Goal: Task Accomplishment & Management: Use online tool/utility

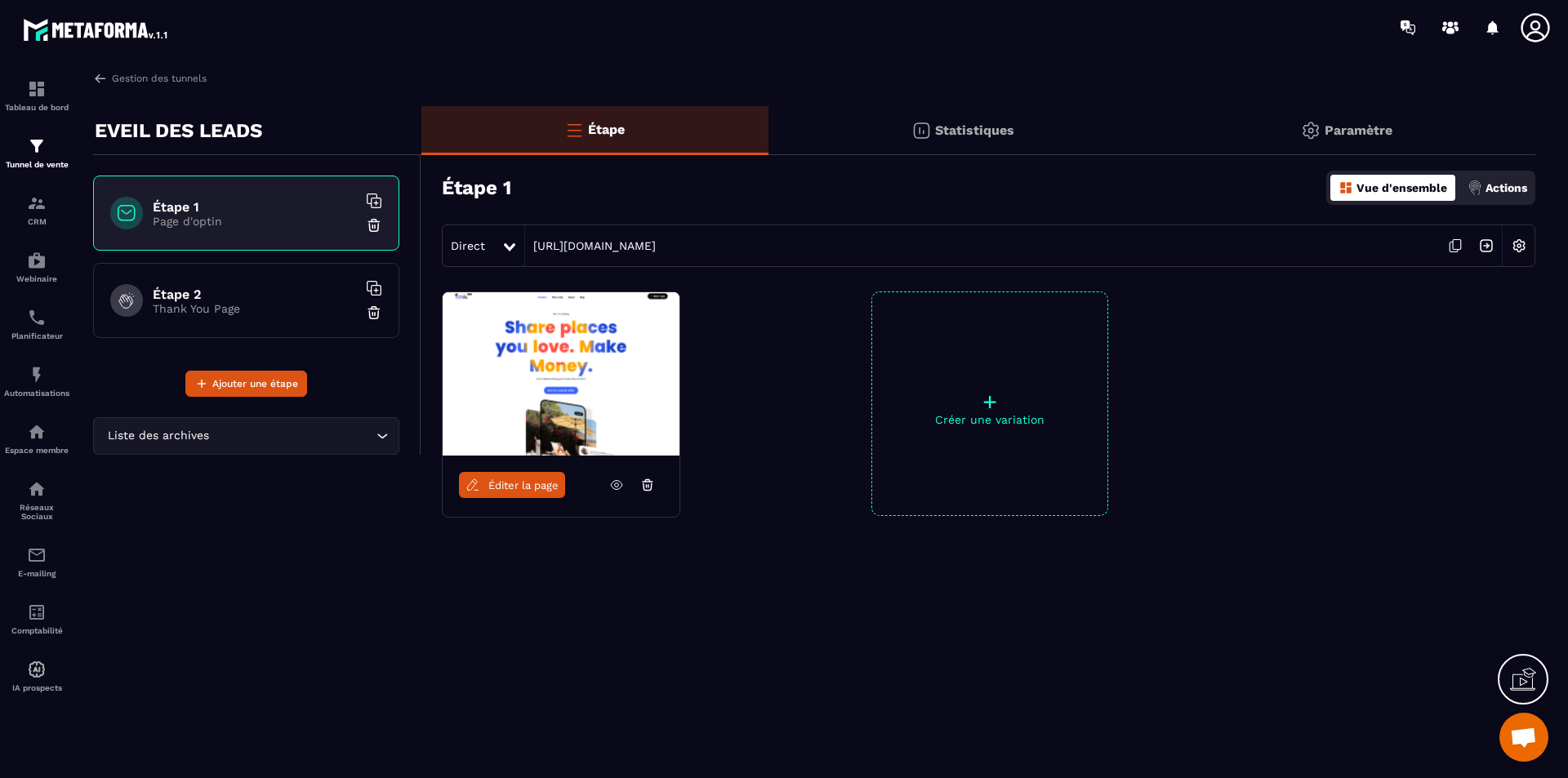
scroll to position [2932, 0]
click at [505, 250] on icon at bounding box center [510, 247] width 11 height 8
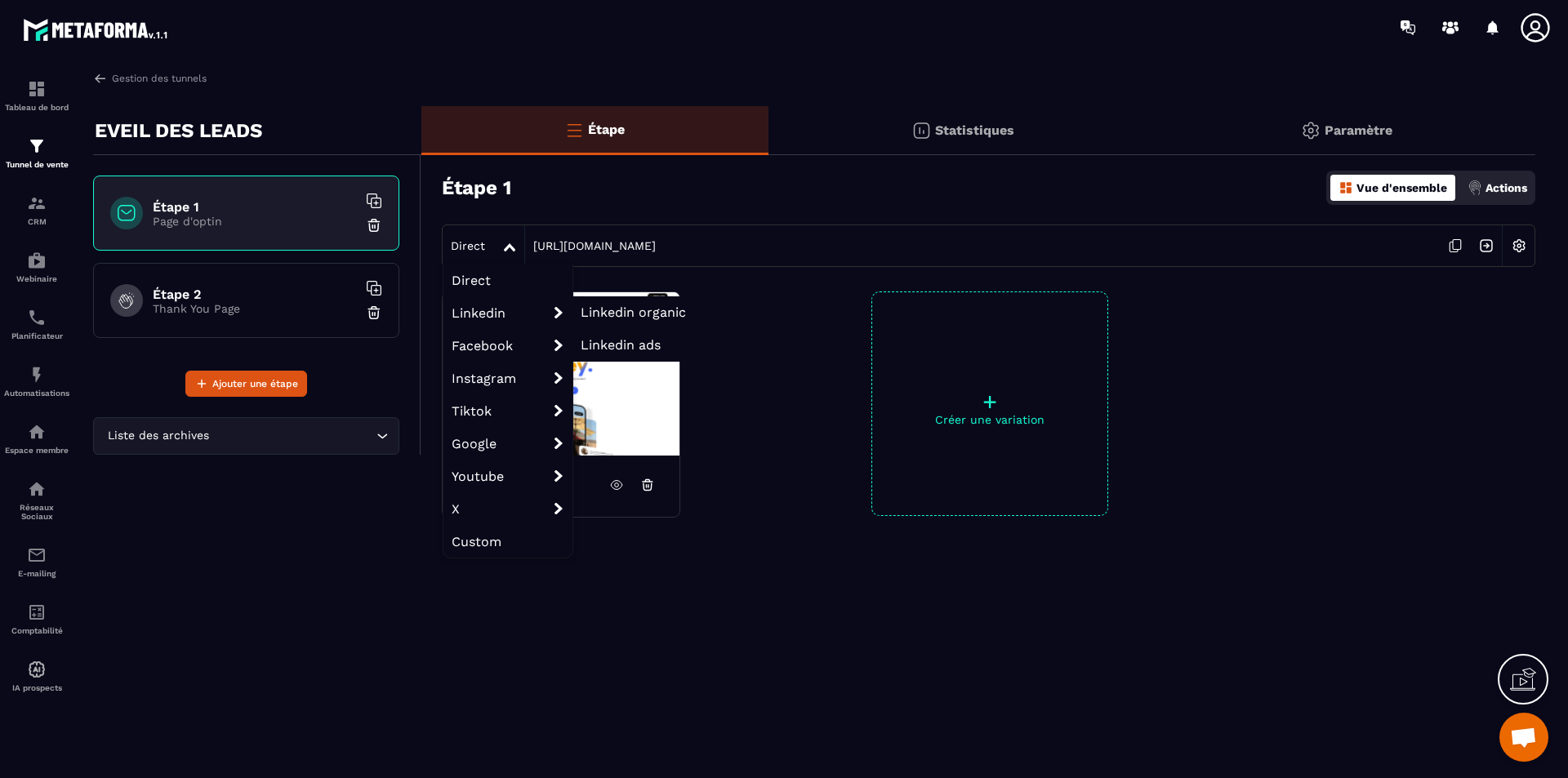
click at [583, 308] on span "Linkedin organic" at bounding box center [633, 312] width 106 height 16
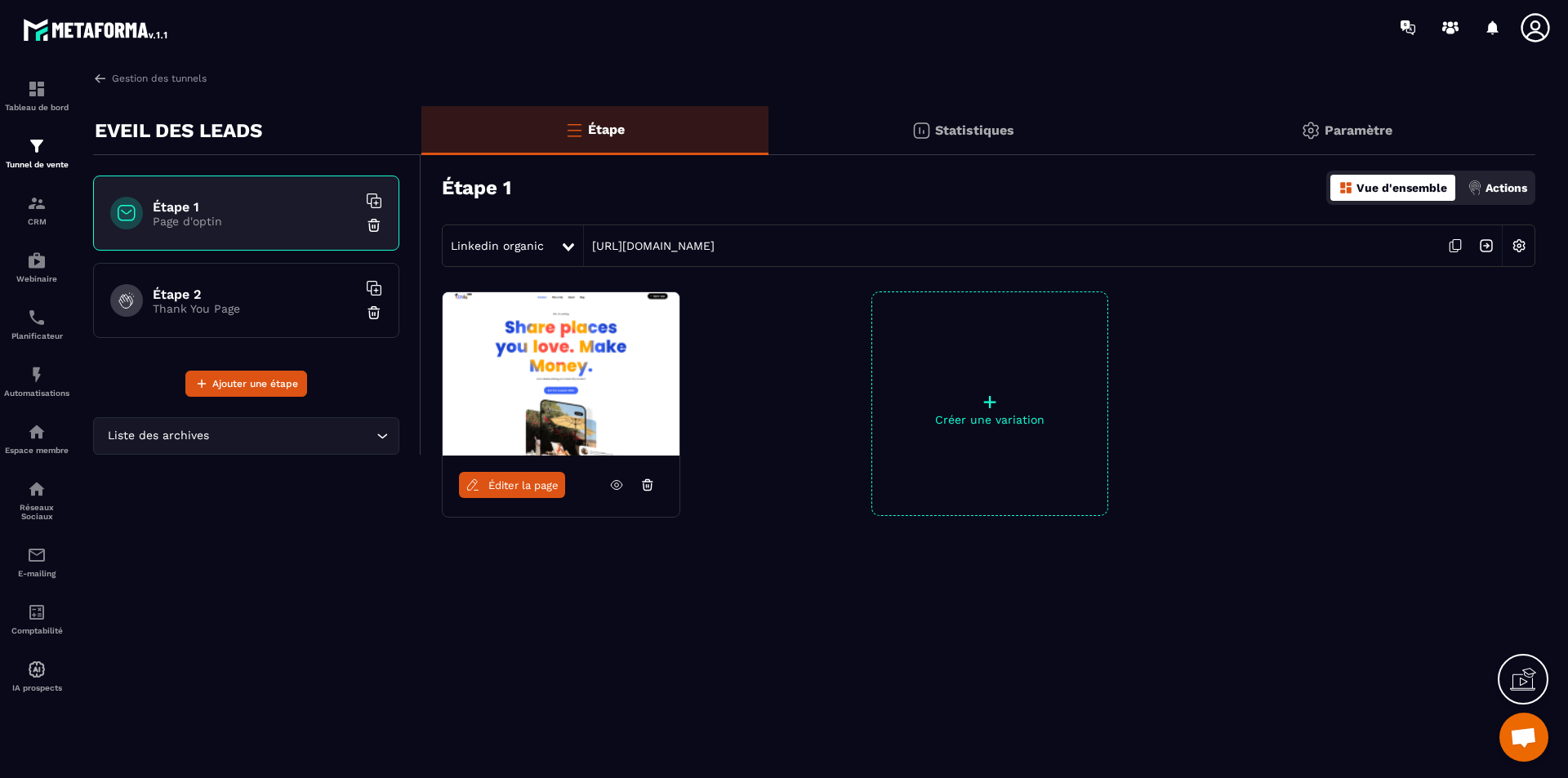
click at [566, 253] on div at bounding box center [569, 245] width 19 height 29
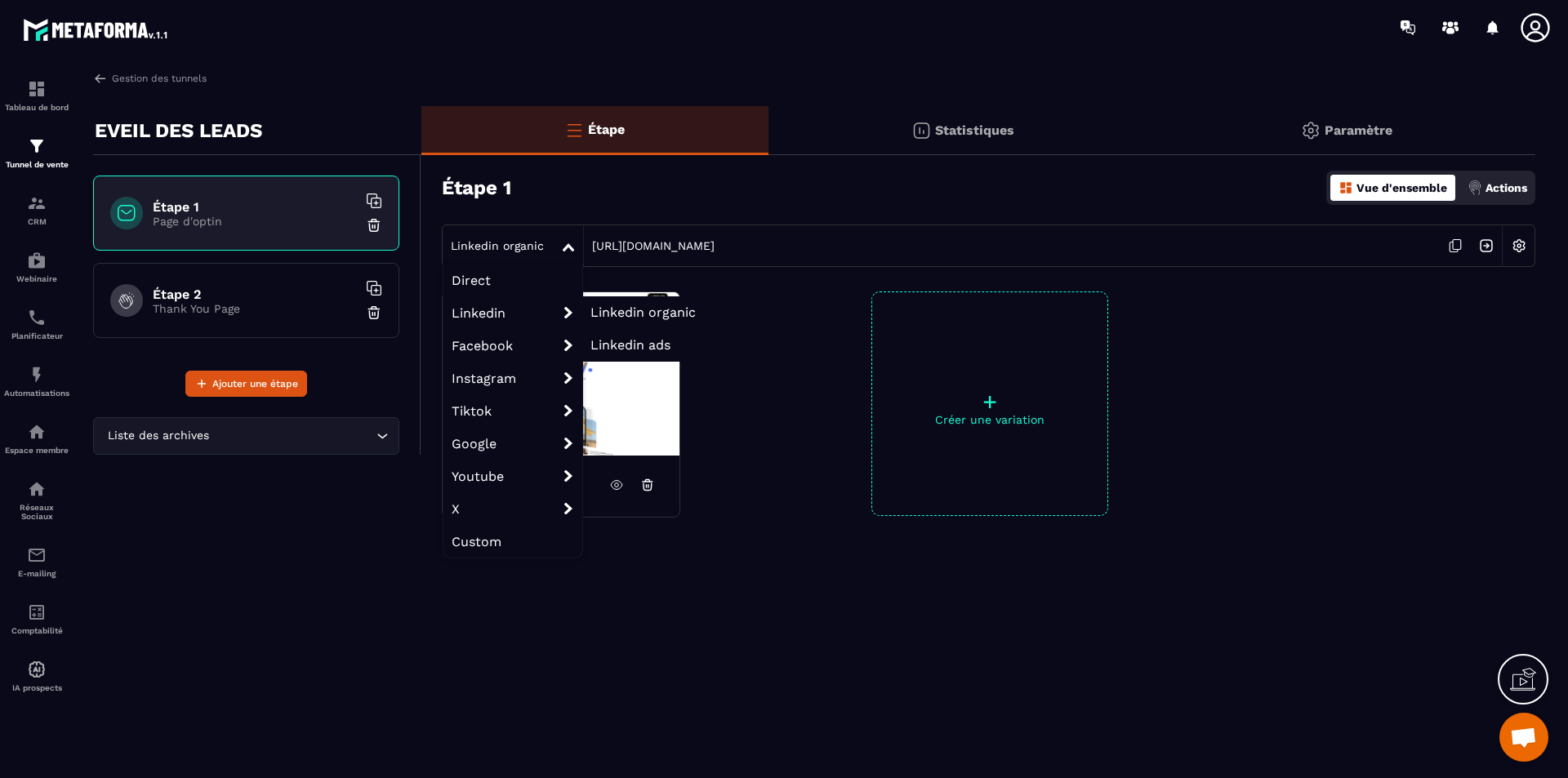
click at [642, 313] on span "Linkedin organic" at bounding box center [642, 312] width 106 height 16
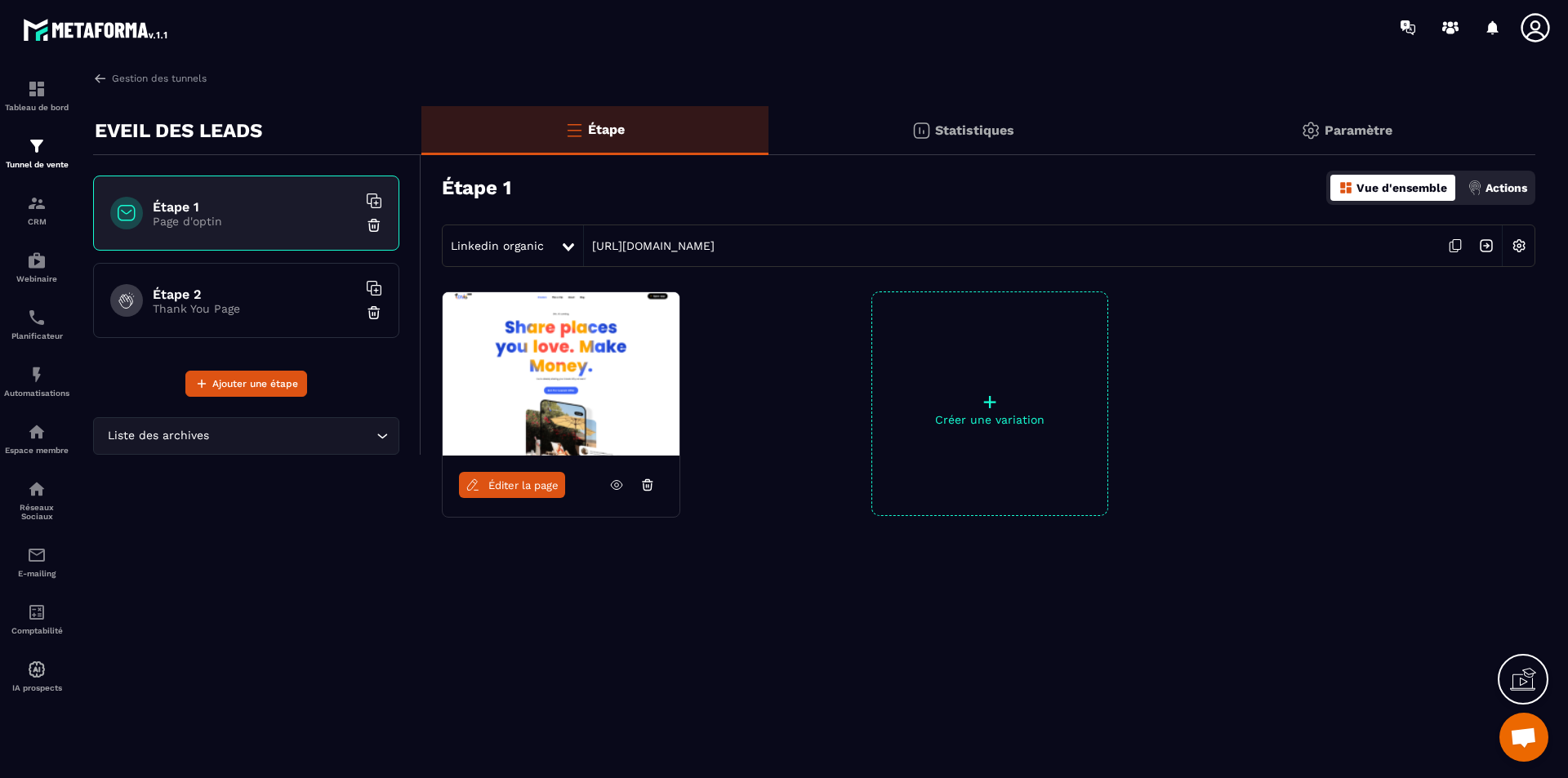
click at [990, 398] on p "+" at bounding box center [989, 402] width 235 height 23
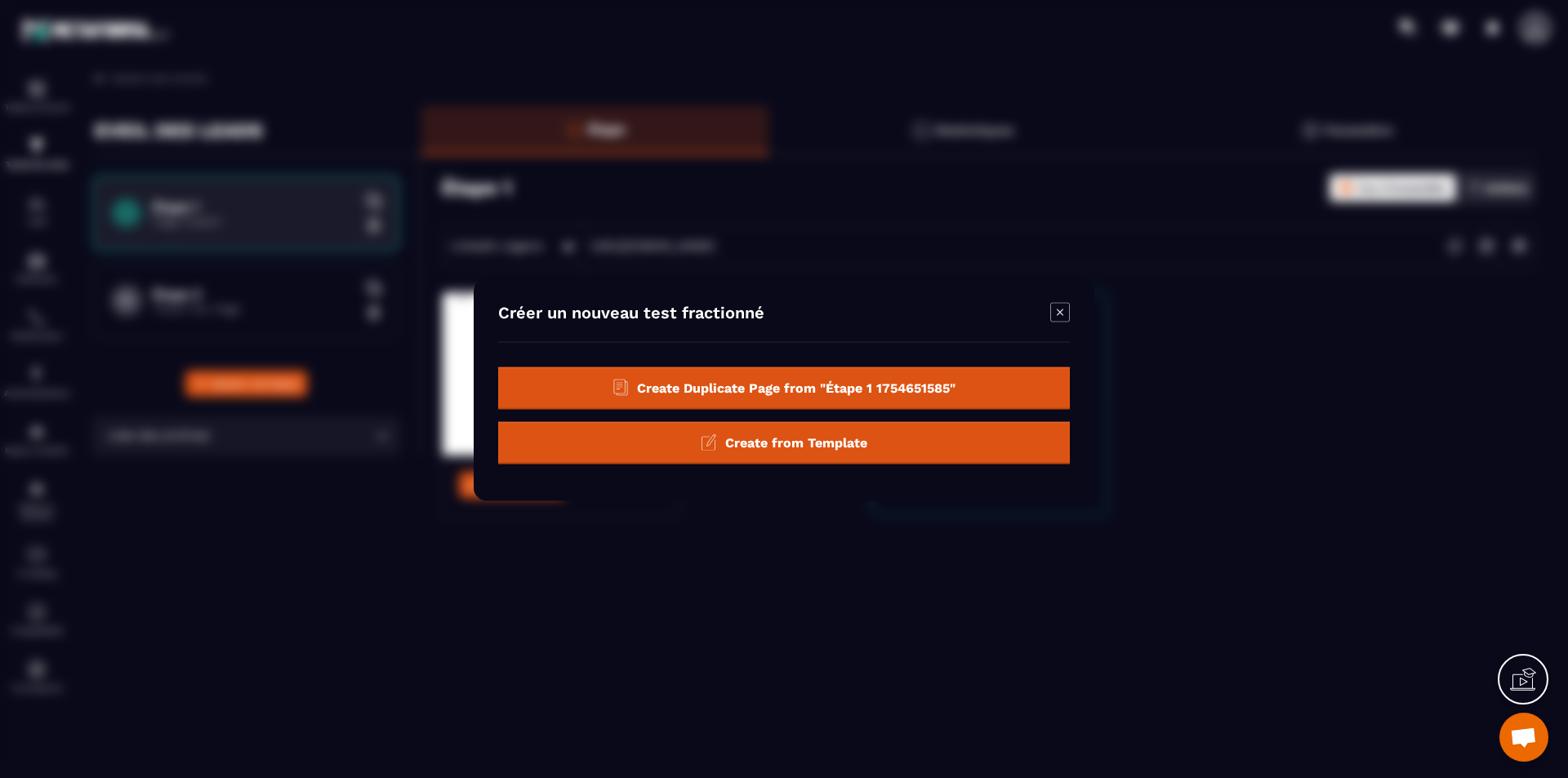
click at [826, 447] on span "Create from Template" at bounding box center [796, 442] width 142 height 16
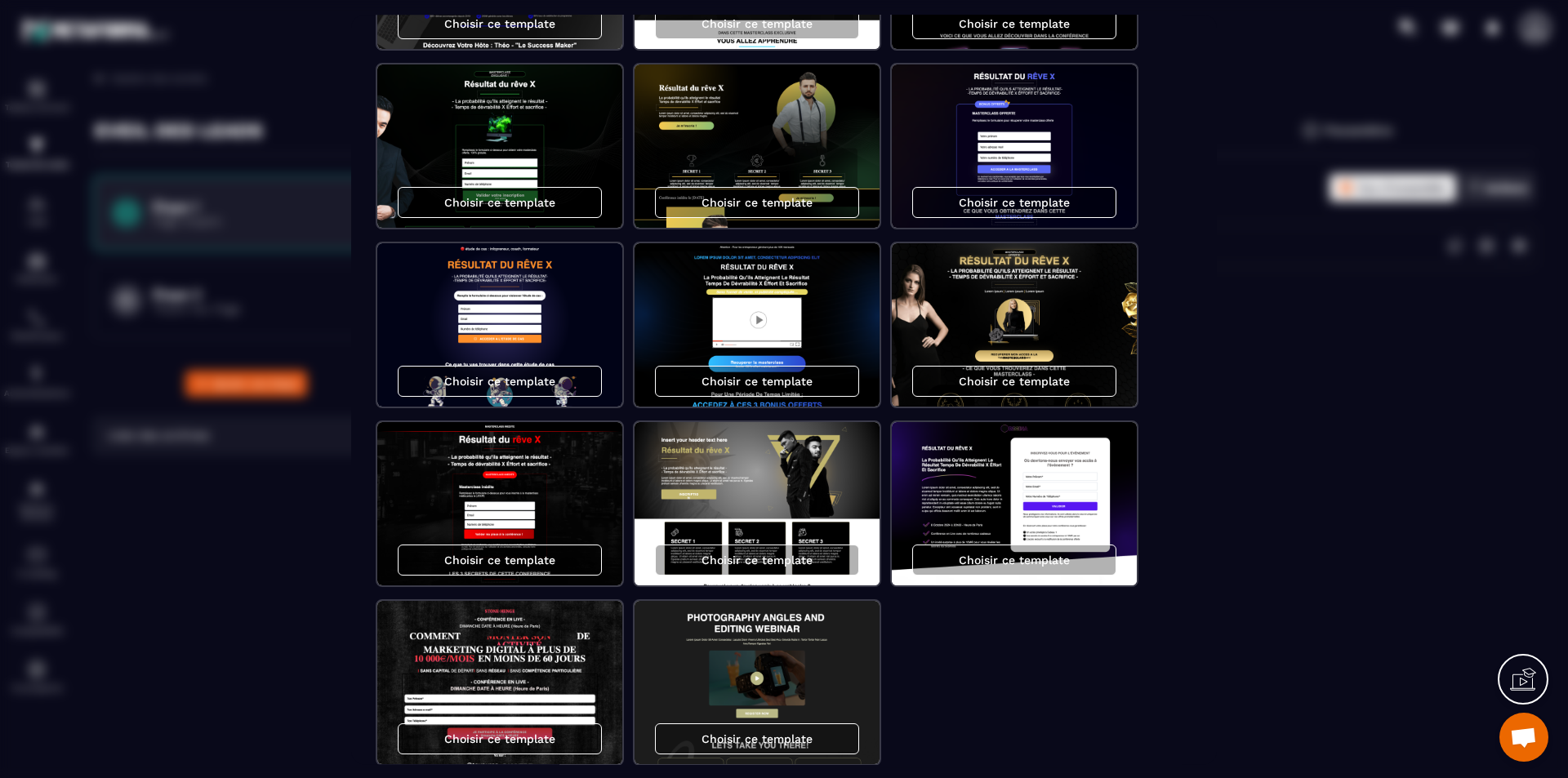
scroll to position [960, 0]
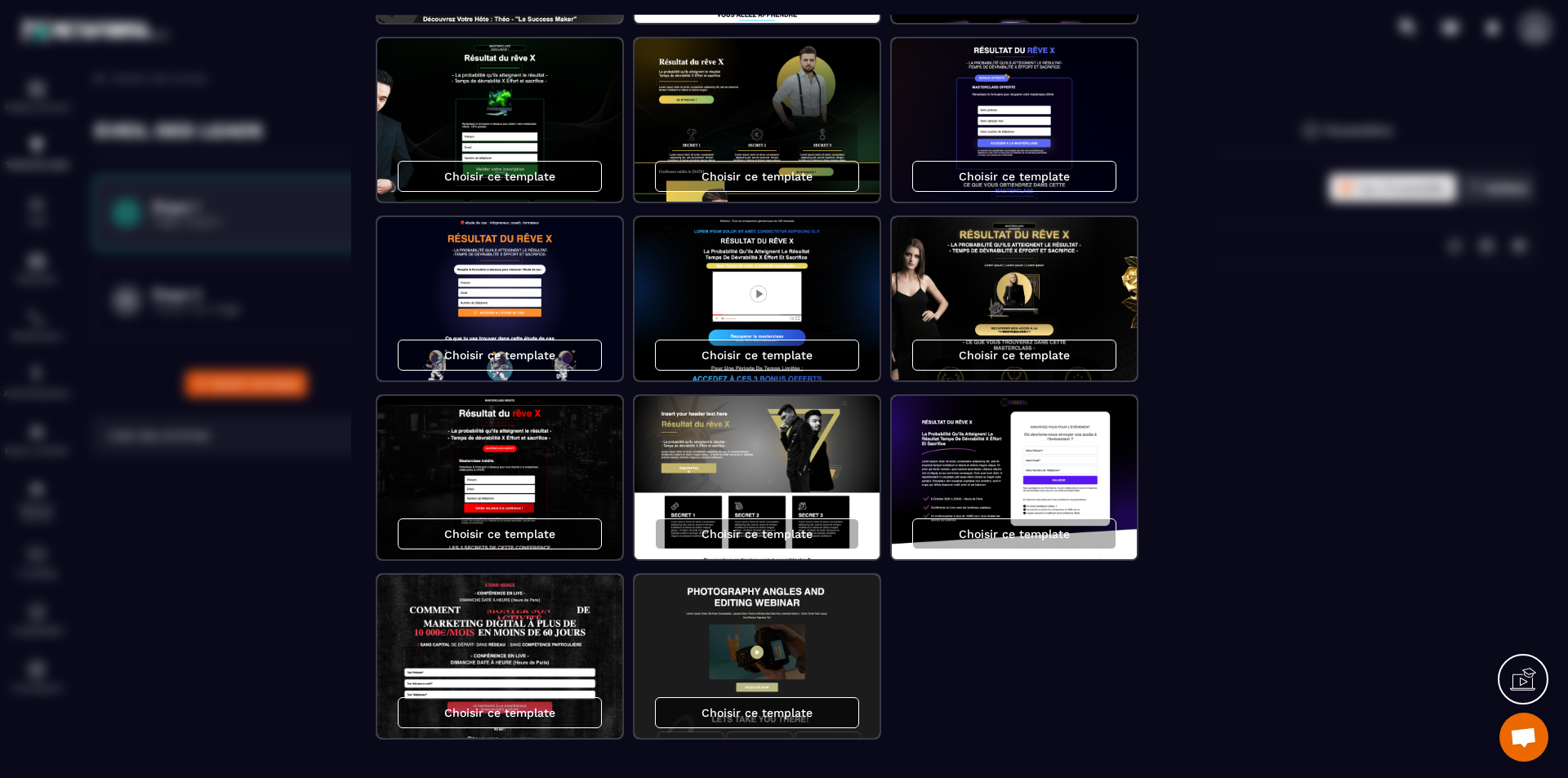
click at [807, 714] on p "Choisir ce template" at bounding box center [757, 713] width 111 height 13
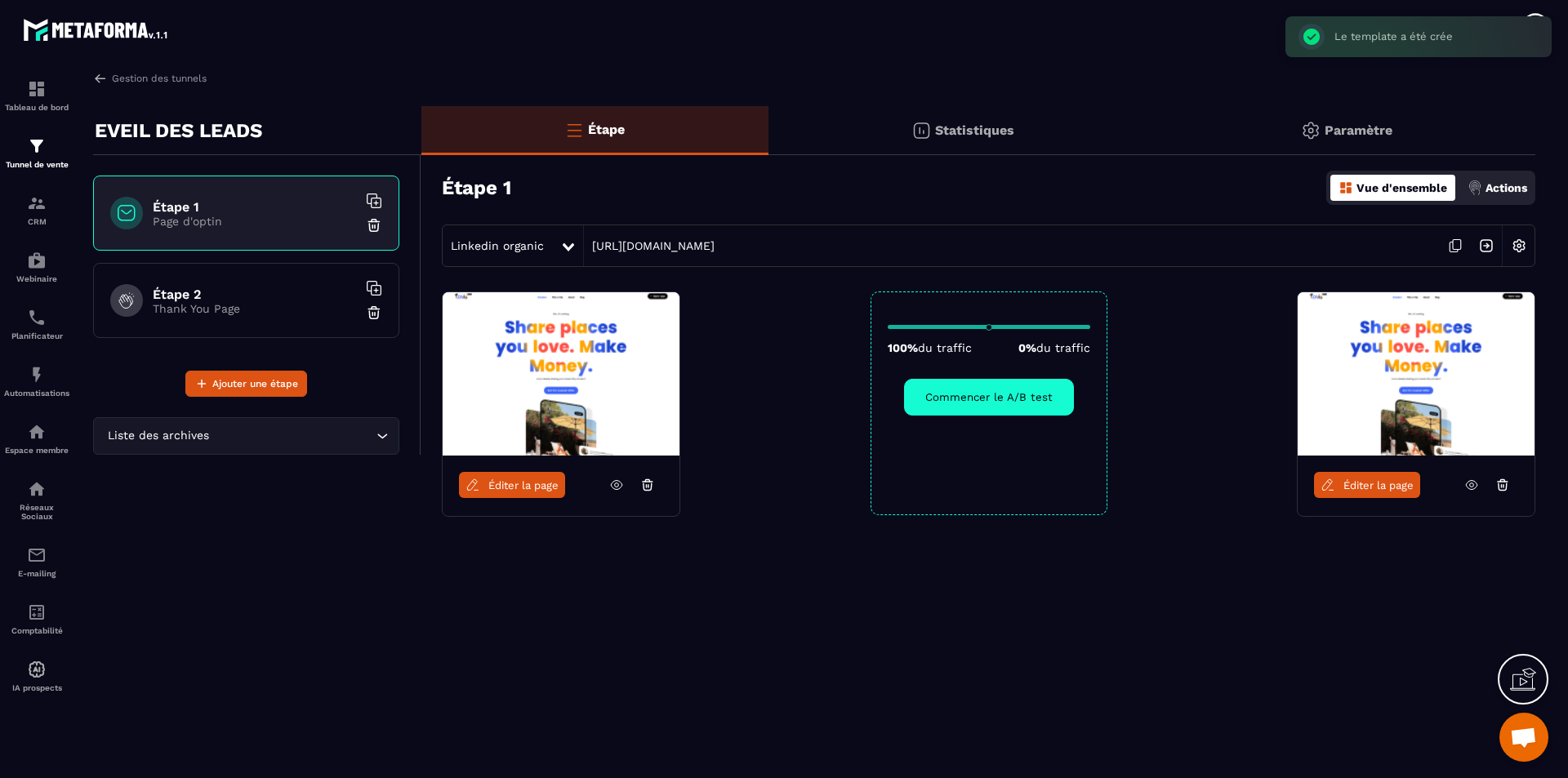
scroll to position [0, 0]
click at [971, 456] on div "100% du traffic 0% du traffic Commencer le A/B test" at bounding box center [989, 402] width 237 height 223
click at [975, 425] on div "100% du traffic 0% du traffic Commencer le A/B test" at bounding box center [989, 402] width 237 height 223
click at [998, 385] on button "Commencer le A/B test" at bounding box center [989, 397] width 170 height 37
click at [975, 399] on button "Fin du test A/B" at bounding box center [988, 397] width 125 height 37
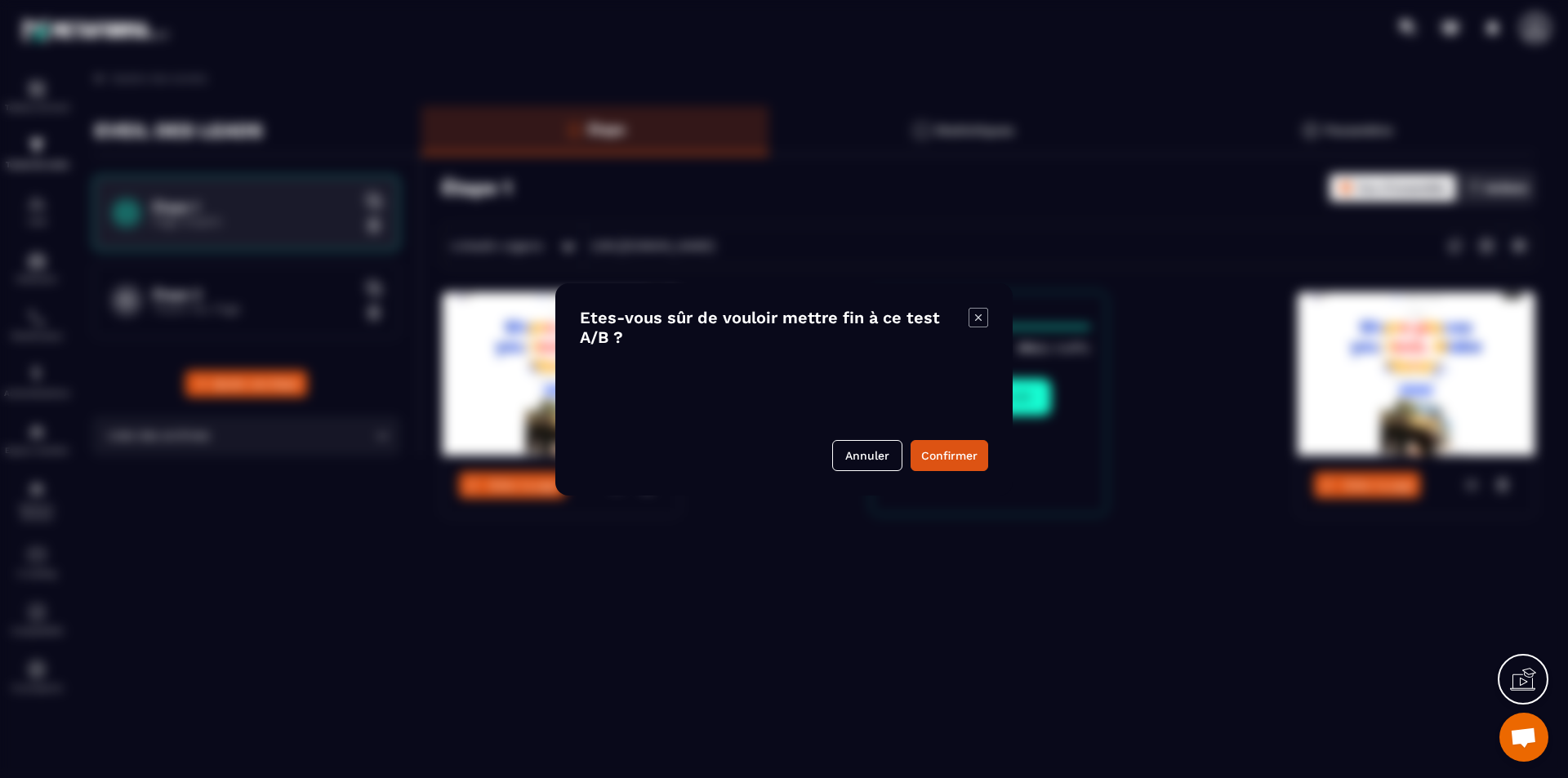
click at [976, 320] on icon "Modal window" at bounding box center [978, 317] width 20 height 20
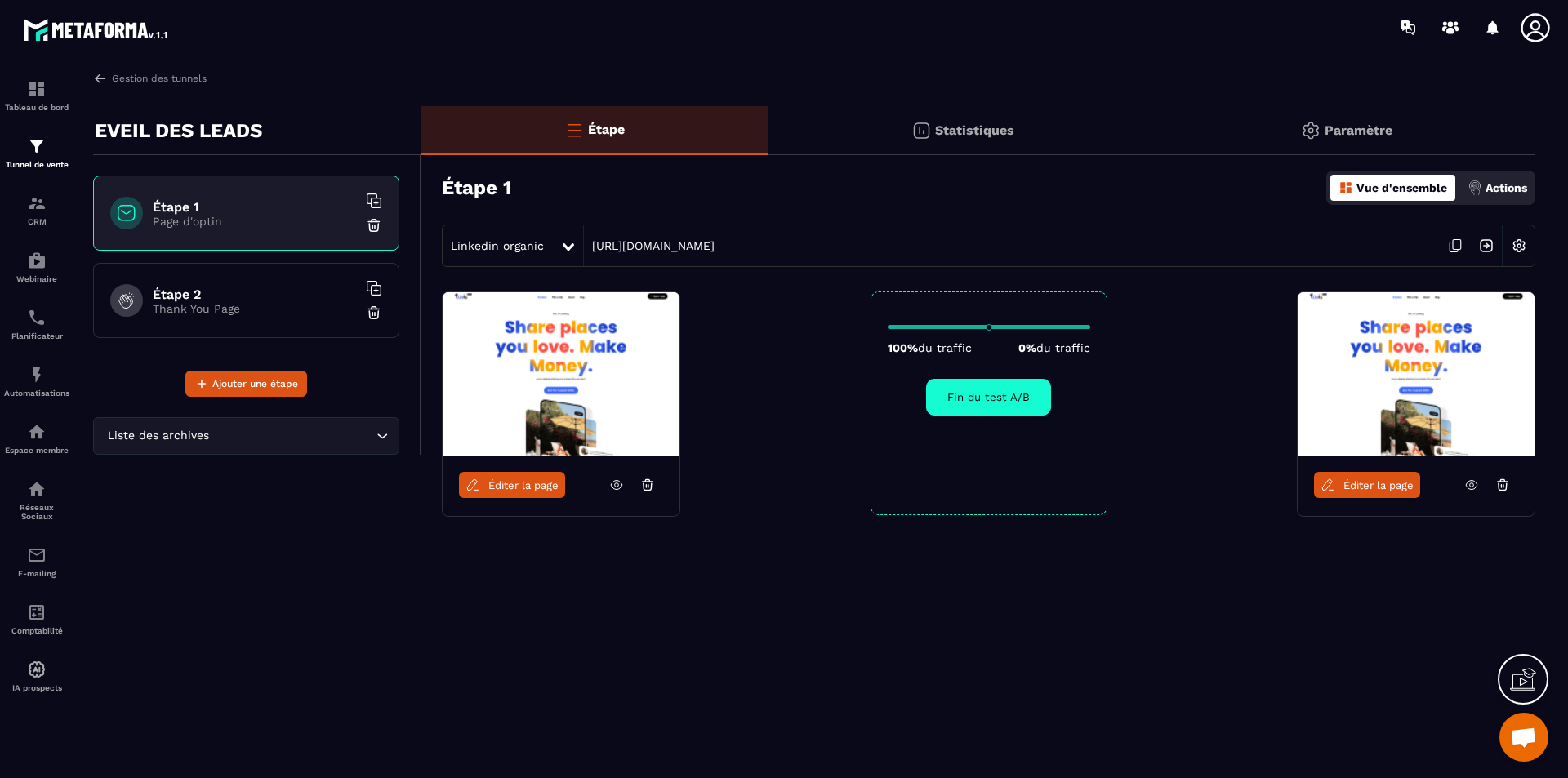
click at [966, 402] on button "Fin du test A/B" at bounding box center [988, 397] width 125 height 37
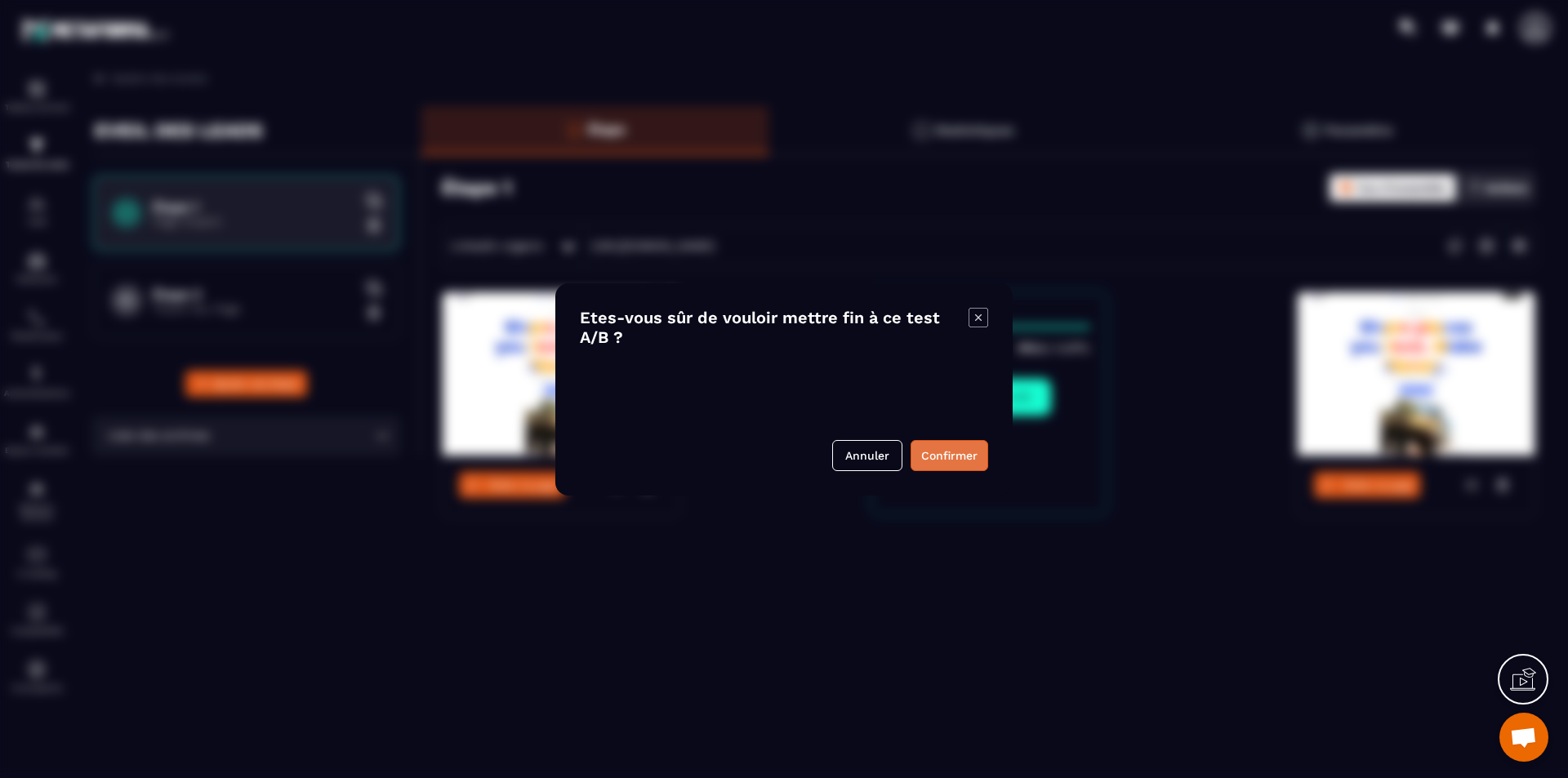
click at [957, 451] on button "Confirmer" at bounding box center [949, 456] width 78 height 31
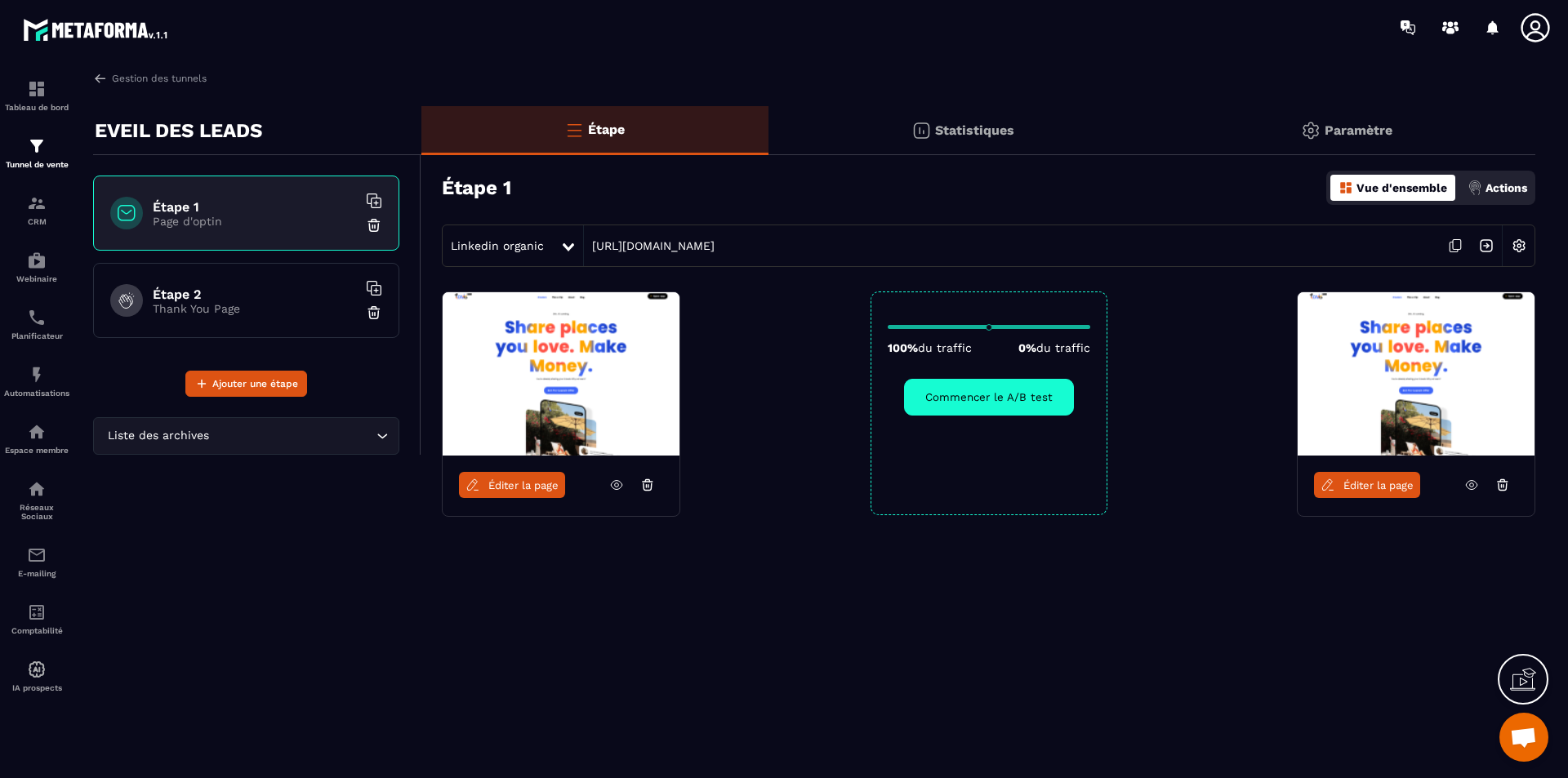
click at [720, 543] on div "Éditer la page 100% du traffic 0% du traffic Commencer le A/B test Éditer la pa…" at bounding box center [978, 443] width 1114 height 305
click at [996, 133] on p "Statistiques" at bounding box center [974, 130] width 79 height 16
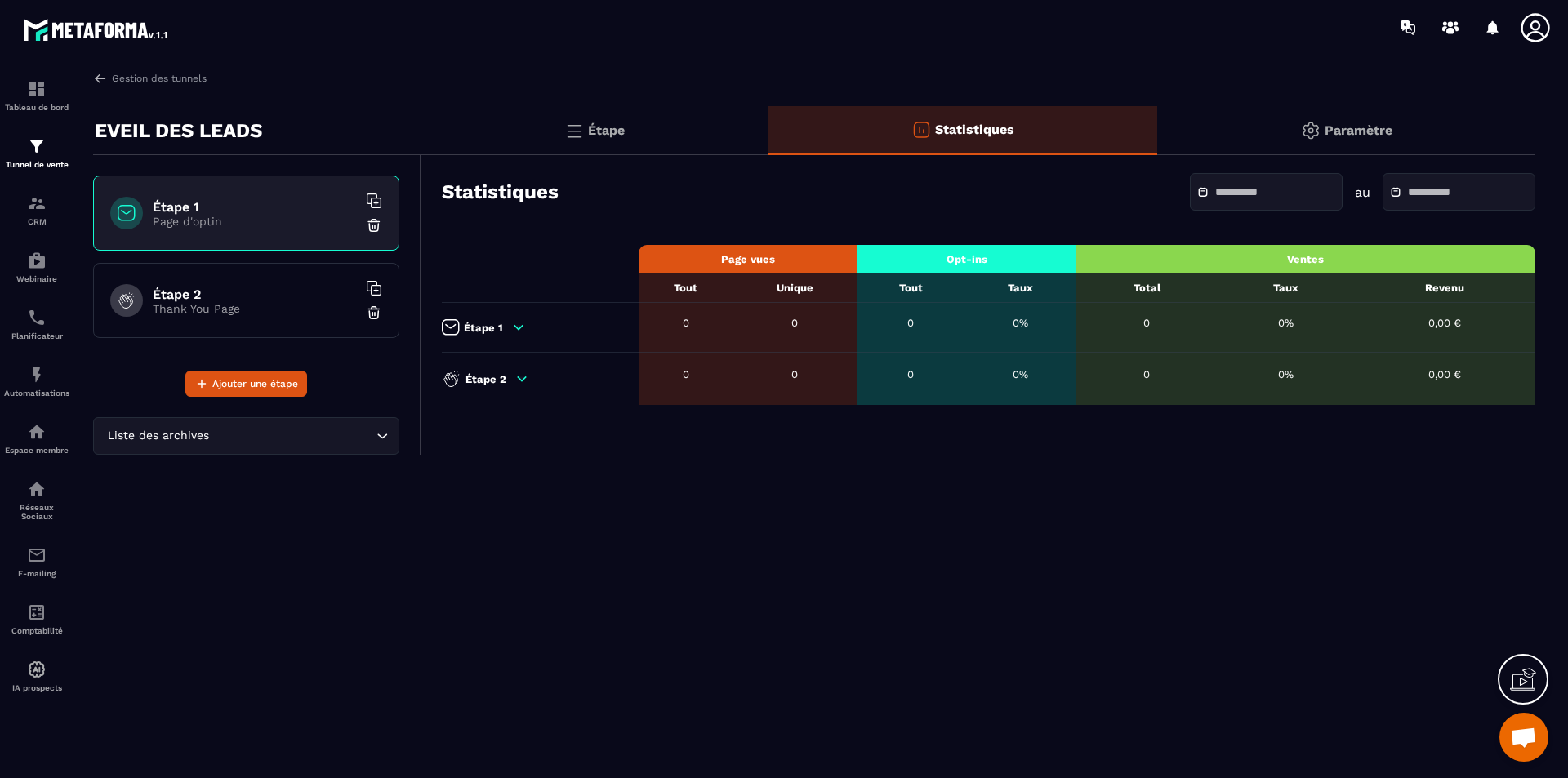
click at [768, 132] on div "Étape" at bounding box center [963, 131] width 390 height 49
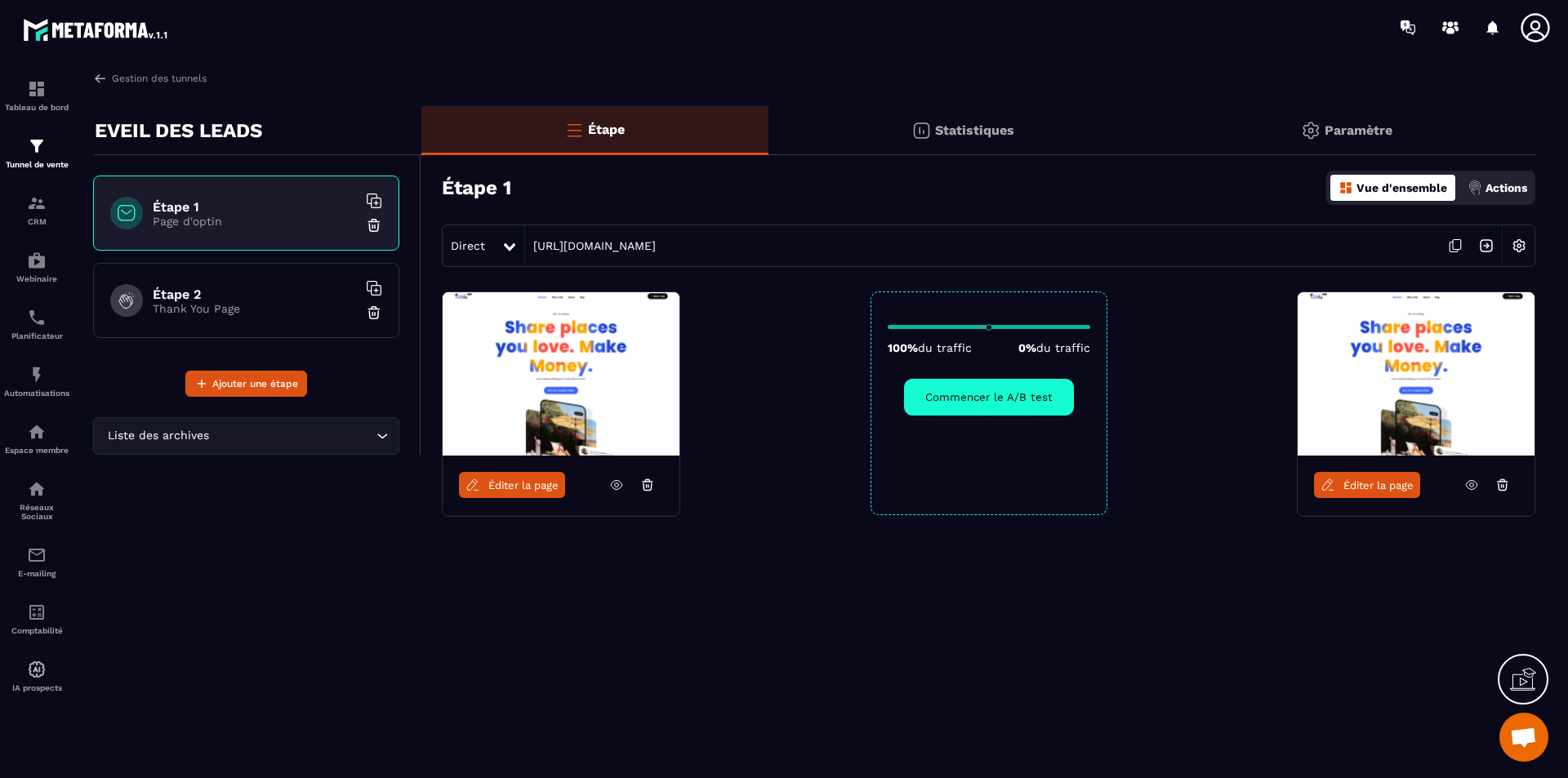
click at [321, 287] on h6 "Étape 2" at bounding box center [255, 294] width 204 height 16
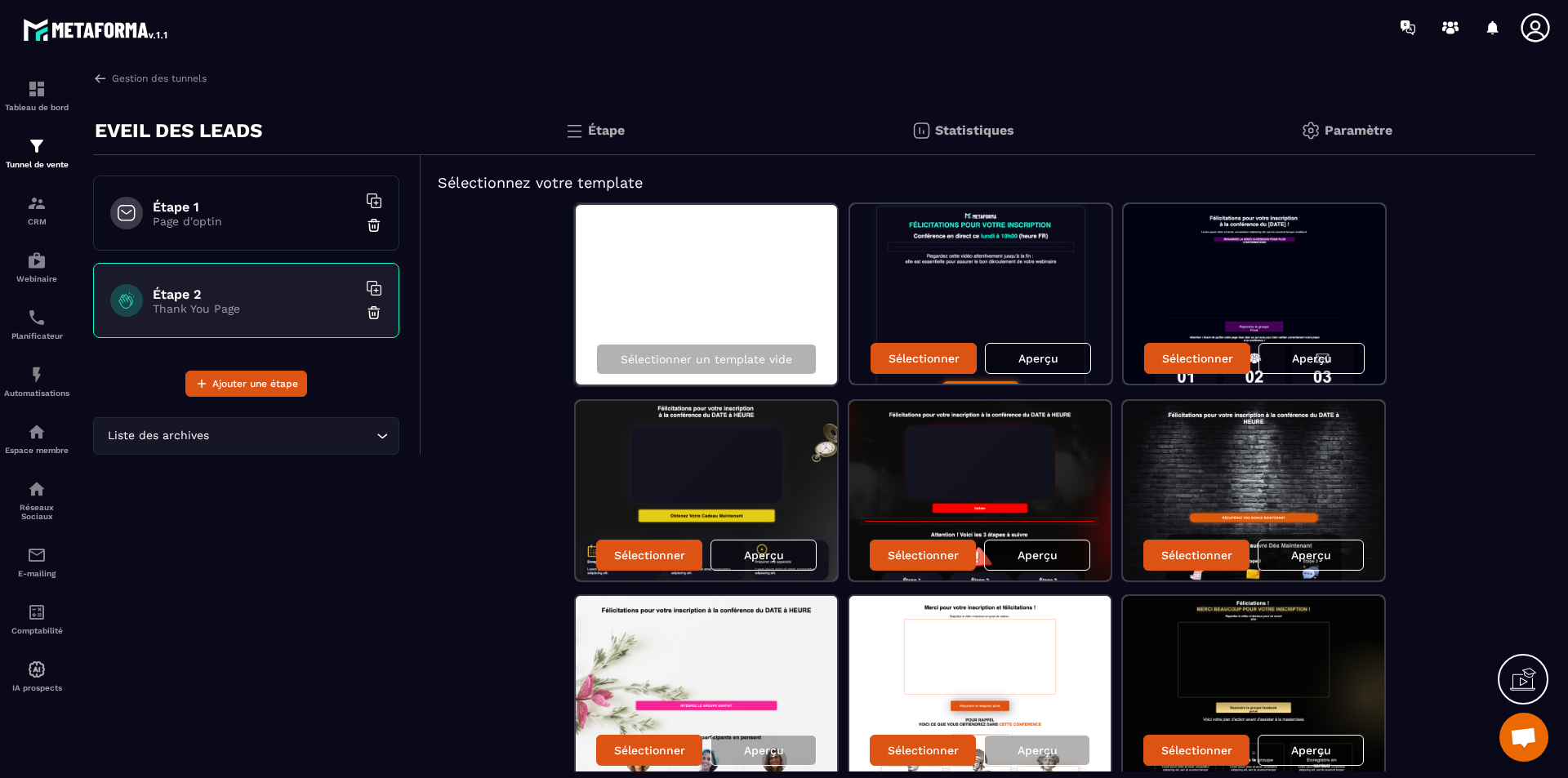
click at [219, 222] on p "Page d'optin" at bounding box center [255, 221] width 204 height 13
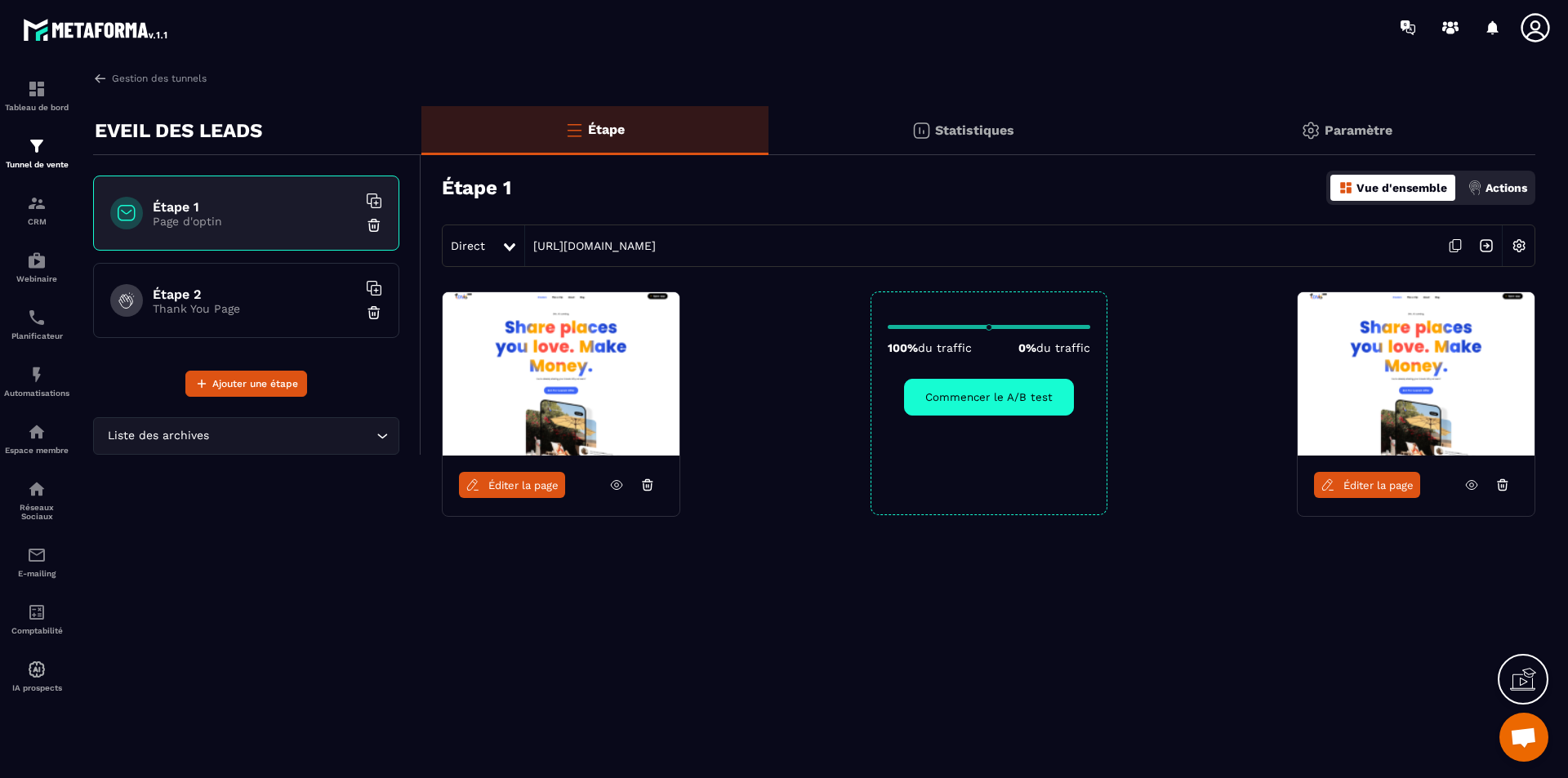
click at [513, 483] on span "Éditer la page" at bounding box center [524, 485] width 70 height 12
